Goal: Complete application form

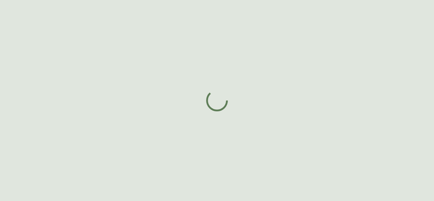
select select "BC"
select select "CA"
select select "CA_EN"
select select "Other"
select select "Interior Designer"
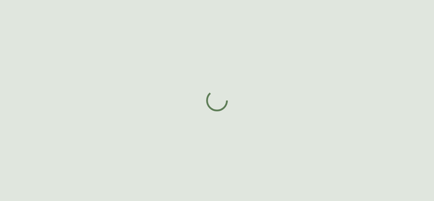
select select "false"
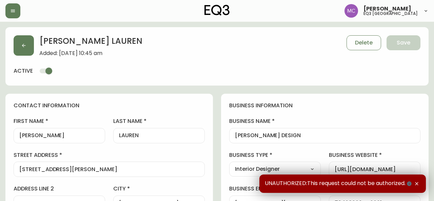
type input "EQ3 [GEOGRAPHIC_DATA]"
select select "cjw10z96p001r6gs00juufhhe"
